Goal: Task Accomplishment & Management: Complete application form

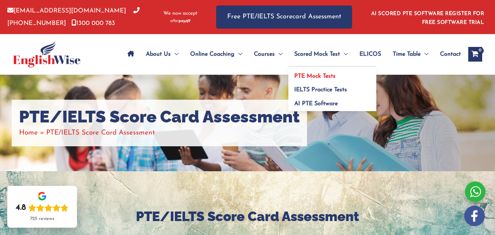
click at [322, 79] on link "PTE Mock Tests" at bounding box center [332, 74] width 88 height 14
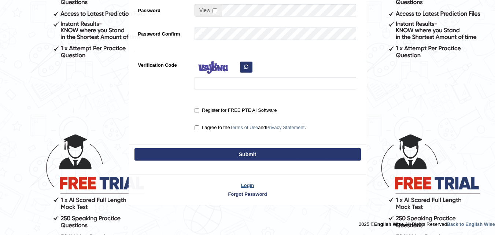
click at [245, 183] on link "Login" at bounding box center [247, 185] width 237 height 7
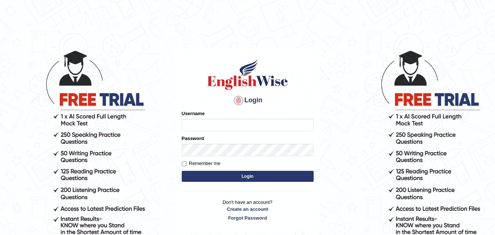
type input "mohit780073"
click at [245, 176] on button "Login" at bounding box center [248, 176] width 132 height 11
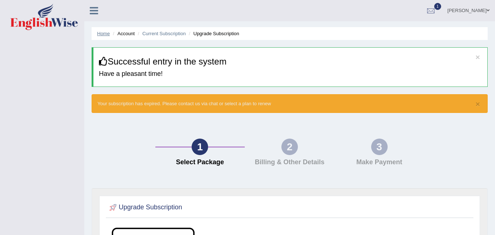
click at [107, 31] on link "Home" at bounding box center [103, 33] width 13 height 5
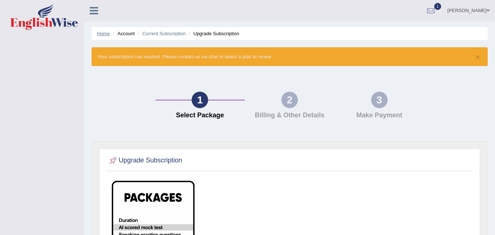
click at [97, 33] on link "Home" at bounding box center [103, 33] width 13 height 5
click at [482, 11] on link "[PERSON_NAME]" at bounding box center [468, 9] width 53 height 19
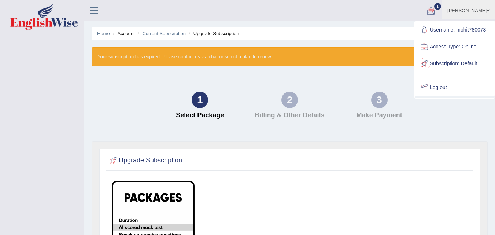
click at [451, 82] on link "Log out" at bounding box center [454, 87] width 79 height 17
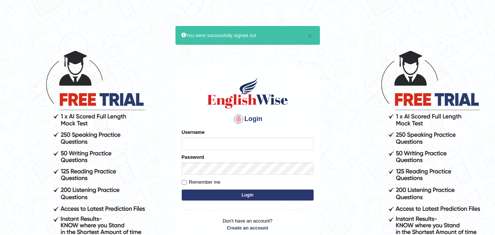
type input "mohit780073"
click at [288, 137] on input "mohit780073" at bounding box center [248, 143] width 132 height 12
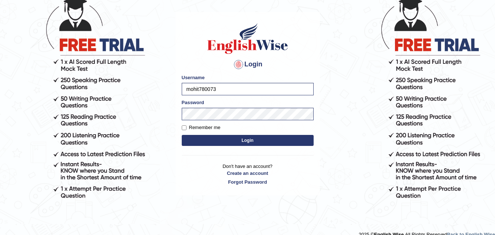
scroll to position [55, 0]
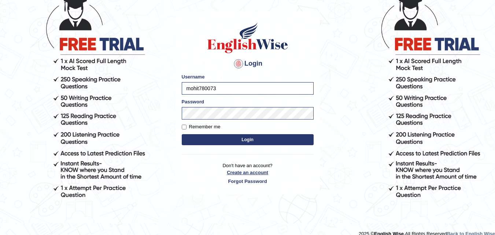
click at [252, 171] on link "Create an account" at bounding box center [248, 172] width 132 height 7
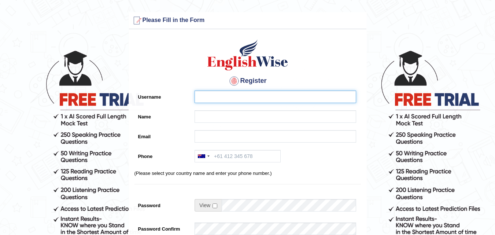
click at [257, 93] on input "Username" at bounding box center [274, 96] width 161 height 12
type input "Mohit780733"
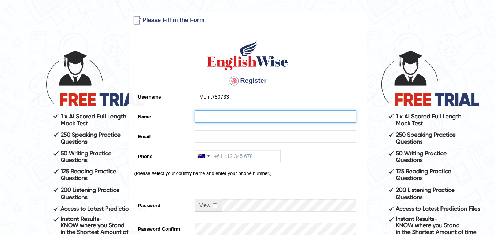
click at [253, 114] on input "Name" at bounding box center [274, 116] width 161 height 12
type input "Mohit"
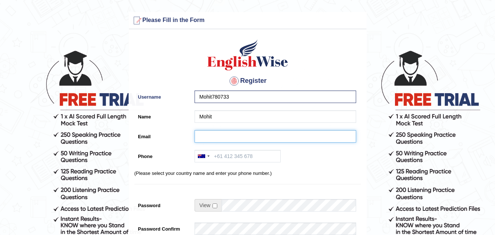
click at [207, 137] on input "Email" at bounding box center [274, 136] width 161 height 12
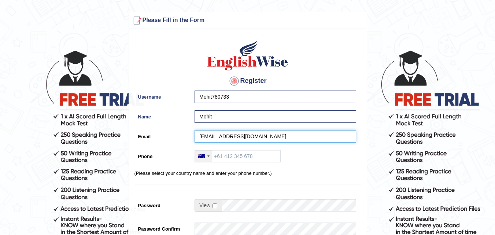
type input "[EMAIL_ADDRESS][DOMAIN_NAME]"
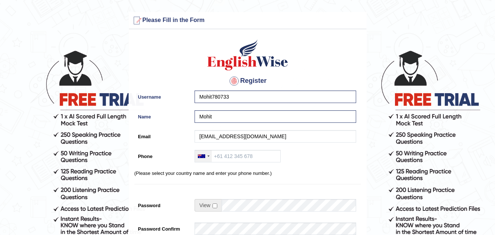
click at [204, 156] on div at bounding box center [201, 156] width 7 height 4
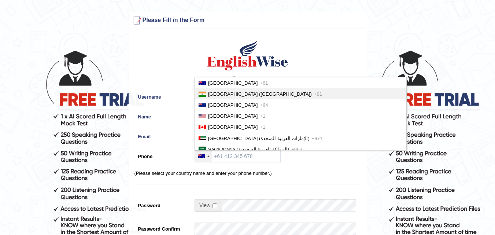
click at [212, 94] on span "[GEOGRAPHIC_DATA] ([GEOGRAPHIC_DATA])" at bounding box center [260, 93] width 104 height 5
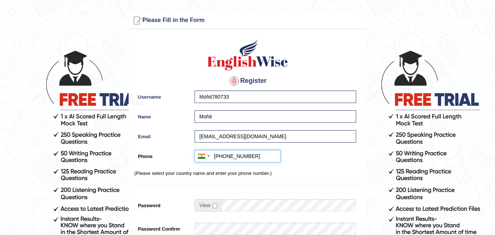
type input "[PHONE_NUMBER]"
click at [213, 205] on input "checkbox" at bounding box center [214, 205] width 5 height 5
checkbox input "true"
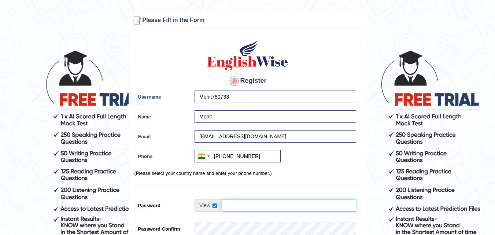
click at [241, 208] on input "Password" at bounding box center [289, 205] width 134 height 12
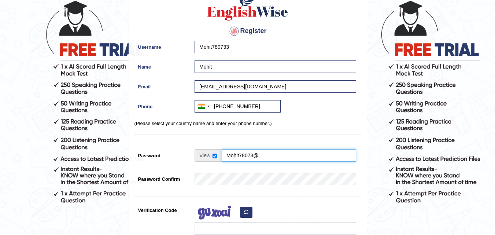
scroll to position [50, 0]
type input "Mohit78073@"
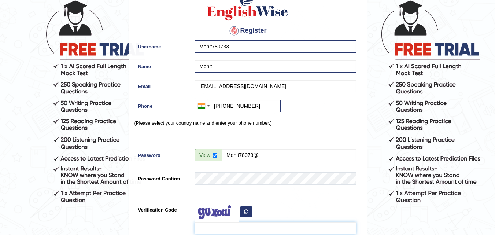
click at [208, 230] on input "Verification Code" at bounding box center [274, 228] width 161 height 12
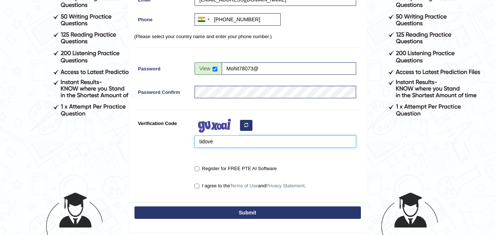
scroll to position [137, 0]
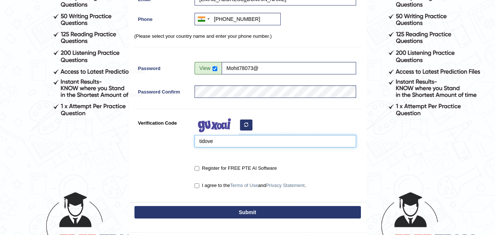
type input "tidove"
click at [197, 170] on input "Register for FREE PTE AI Software" at bounding box center [196, 168] width 5 height 5
checkbox input "true"
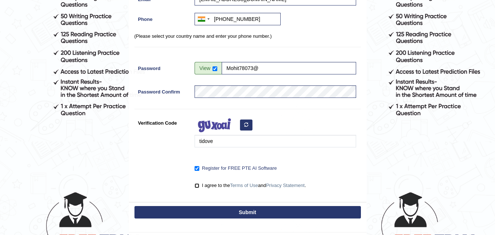
click at [197, 183] on input "I agree to the Terms of Use and Privacy Statement ." at bounding box center [196, 185] width 5 height 5
checkbox input "true"
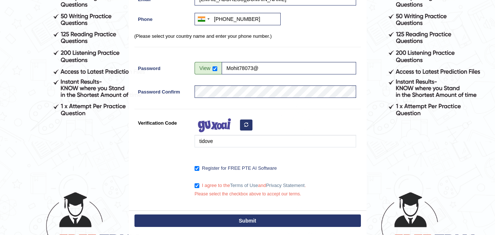
click at [208, 219] on button "Submit" at bounding box center [247, 220] width 226 height 12
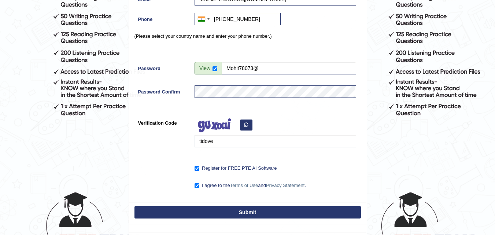
click at [234, 212] on button "Submit" at bounding box center [247, 212] width 226 height 12
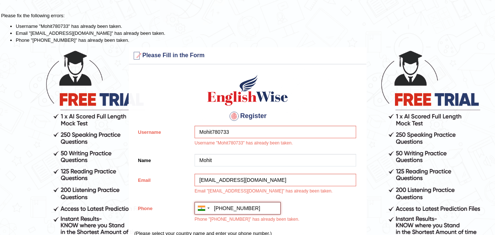
drag, startPoint x: 254, startPoint y: 207, endPoint x: 223, endPoint y: 206, distance: 31.9
click at [223, 206] on input "[PHONE_NUMBER]" at bounding box center [237, 208] width 86 height 12
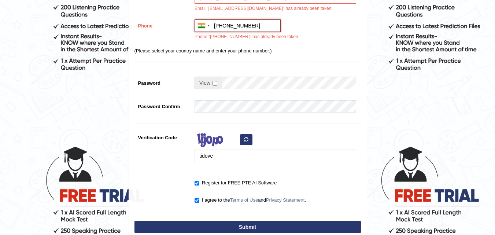
scroll to position [186, 0]
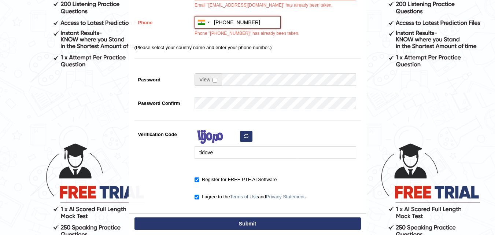
type input "[PHONE_NUMBER]"
click at [205, 222] on button "Submit" at bounding box center [247, 223] width 226 height 12
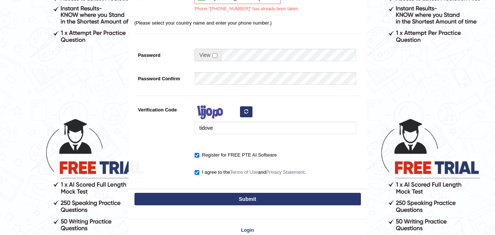
scroll to position [254, 0]
